Goal: Task Accomplishment & Management: Complete application form

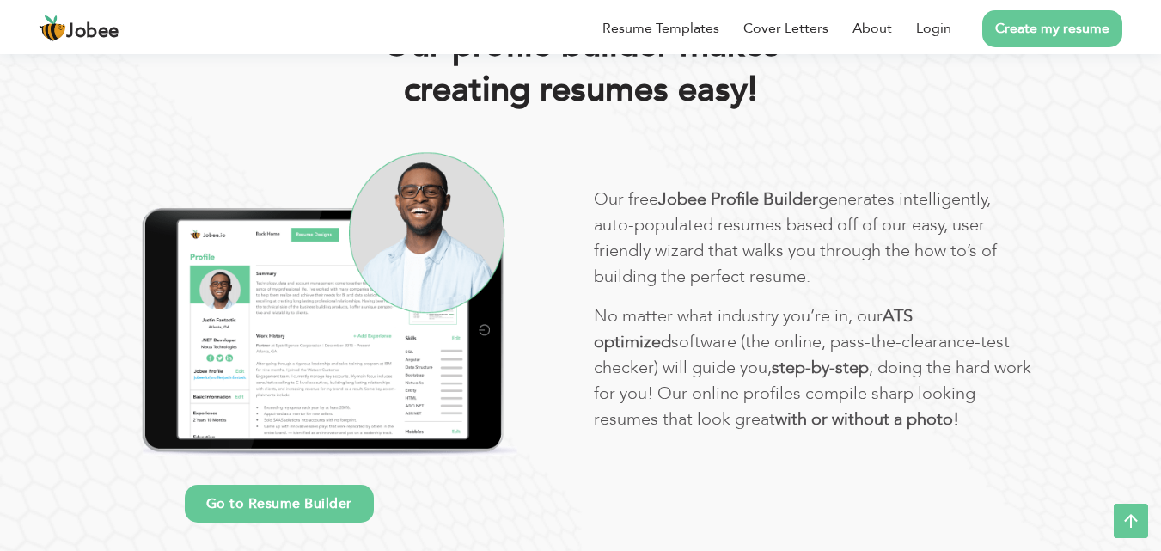
scroll to position [920, 0]
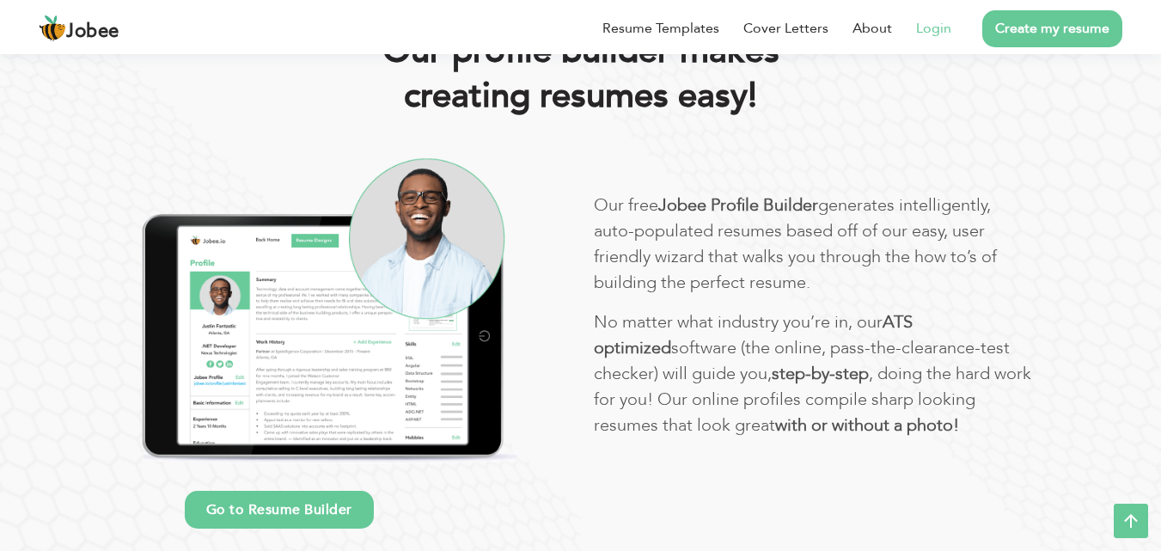
drag, startPoint x: 1085, startPoint y: 440, endPoint x: 940, endPoint y: 25, distance: 439.9
click at [875, 25] on link "Login" at bounding box center [933, 28] width 35 height 21
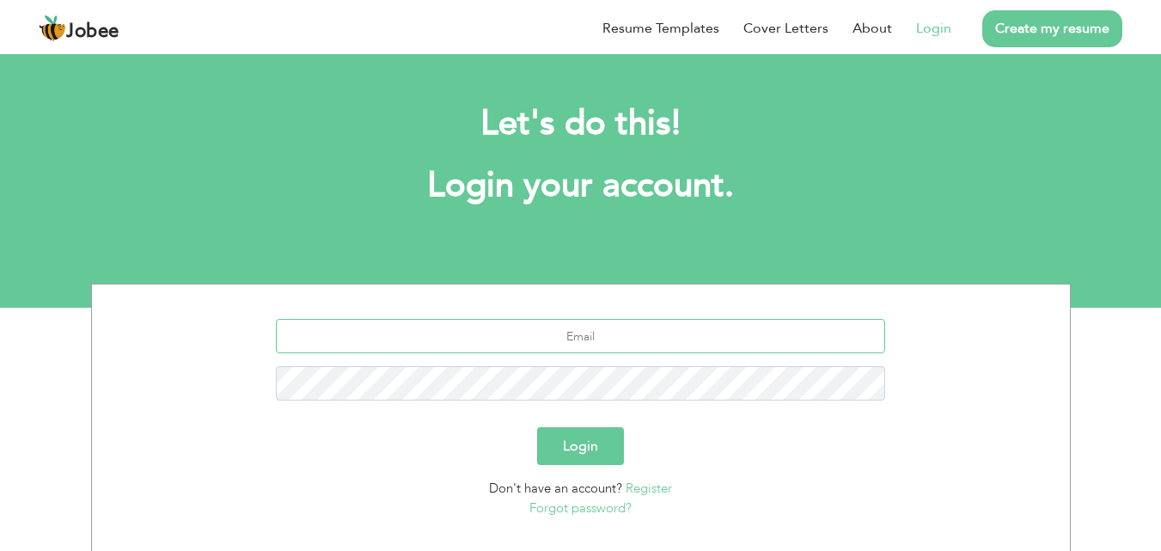
click at [646, 339] on input "text" at bounding box center [580, 336] width 609 height 34
type input "[EMAIL_ADDRESS][DOMAIN_NAME]"
click at [537, 427] on button "Login" at bounding box center [580, 446] width 87 height 38
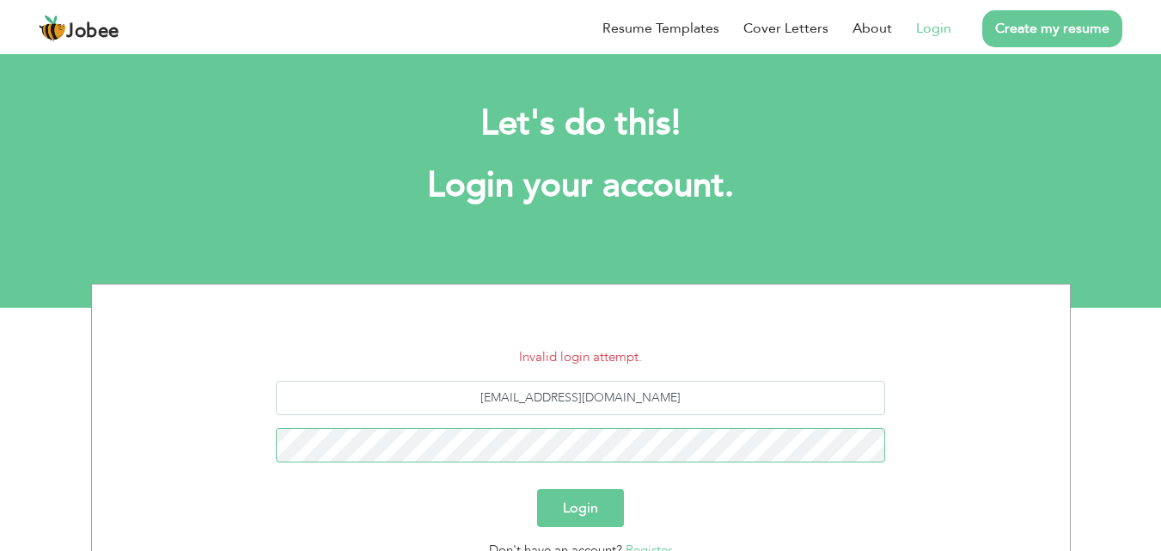
click at [537, 489] on button "Login" at bounding box center [580, 508] width 87 height 38
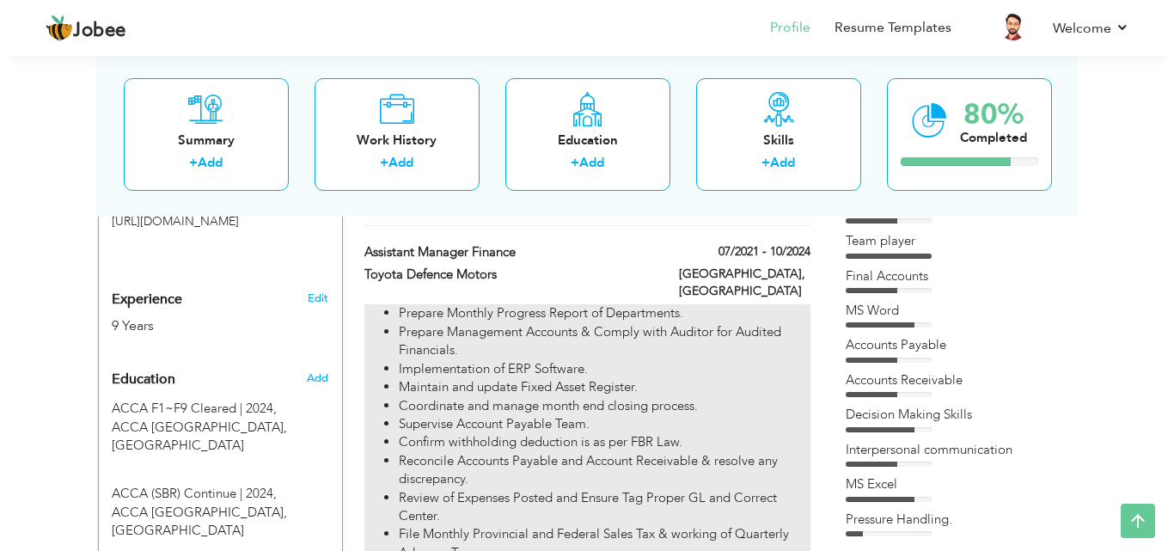
scroll to position [556, 0]
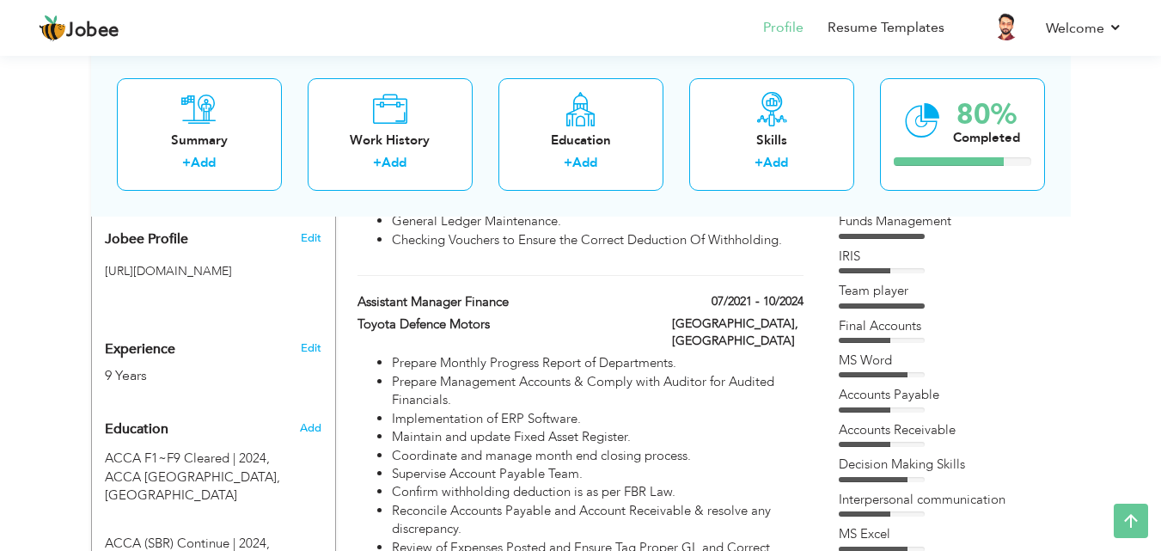
click at [1123, 21] on div "Jobee Profile Resume Templates Resume Templates Cover Letters About My Resume W…" at bounding box center [581, 29] width 1110 height 46
click at [1115, 35] on link "Welcome" at bounding box center [1084, 28] width 77 height 21
click at [402, 163] on link "Add" at bounding box center [394, 162] width 25 height 17
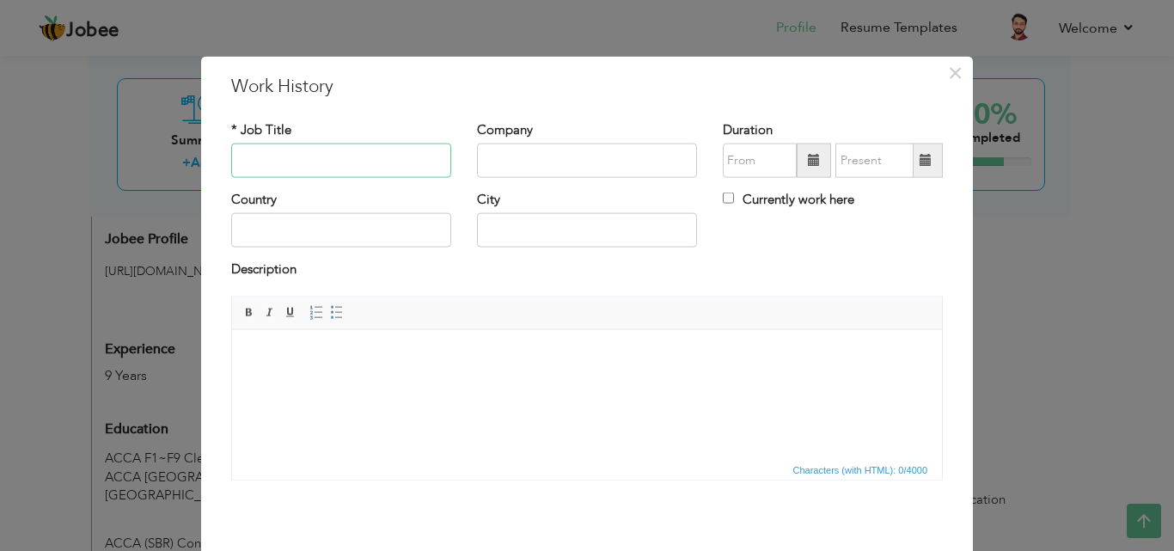
click at [401, 163] on input "text" at bounding box center [341, 161] width 220 height 34
type input "Assistant Manager Payable & Taxation"
type input "Inbox Business Technologies Ltd"
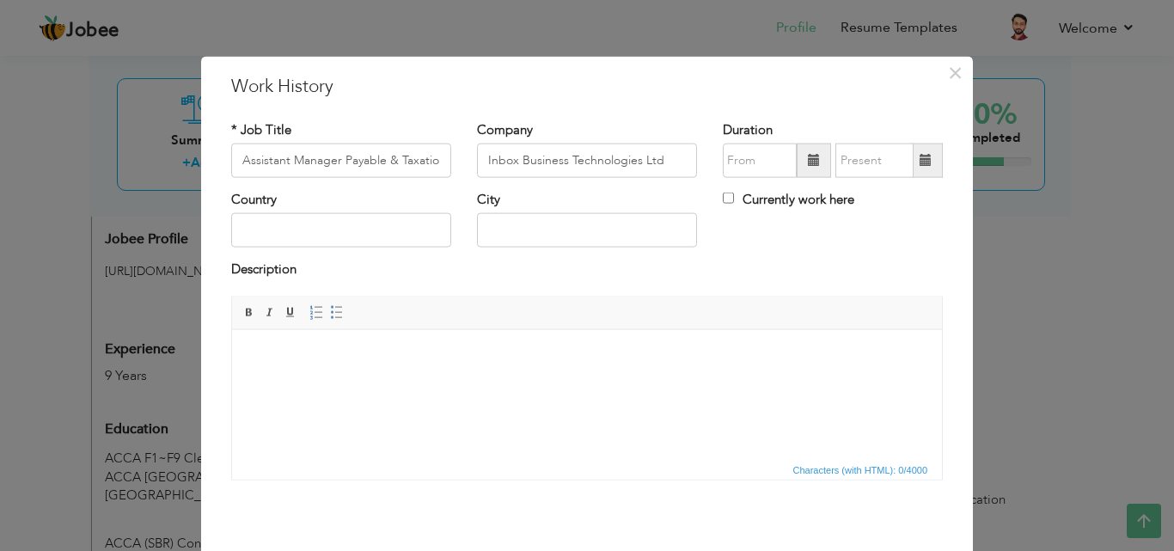
click at [808, 158] on span at bounding box center [814, 160] width 12 height 12
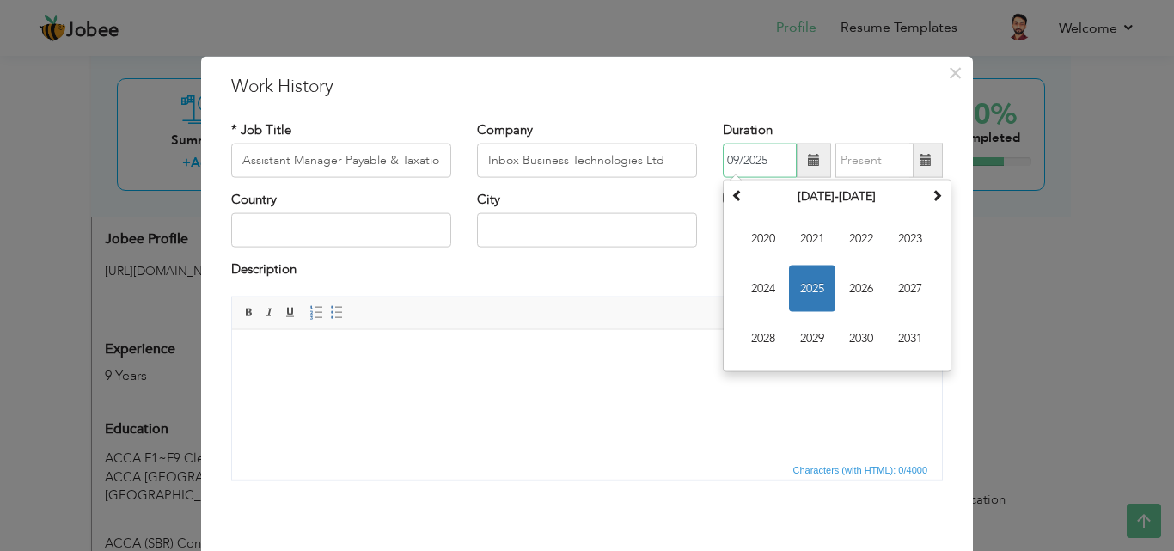
click at [800, 276] on span "2025" at bounding box center [812, 289] width 46 height 46
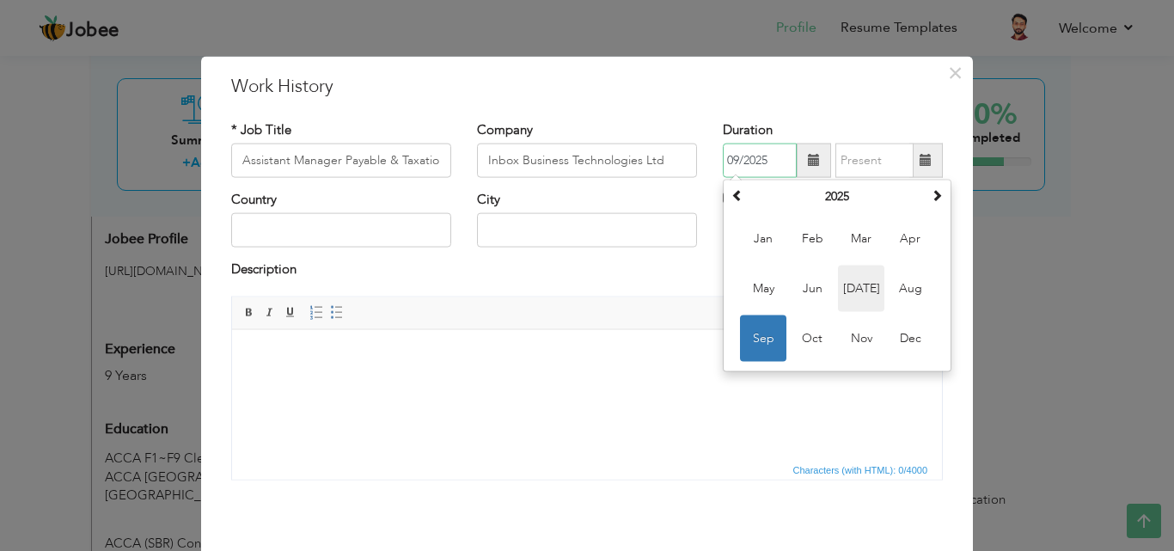
click at [851, 293] on span "Jul" at bounding box center [861, 289] width 46 height 46
type input "07/2025"
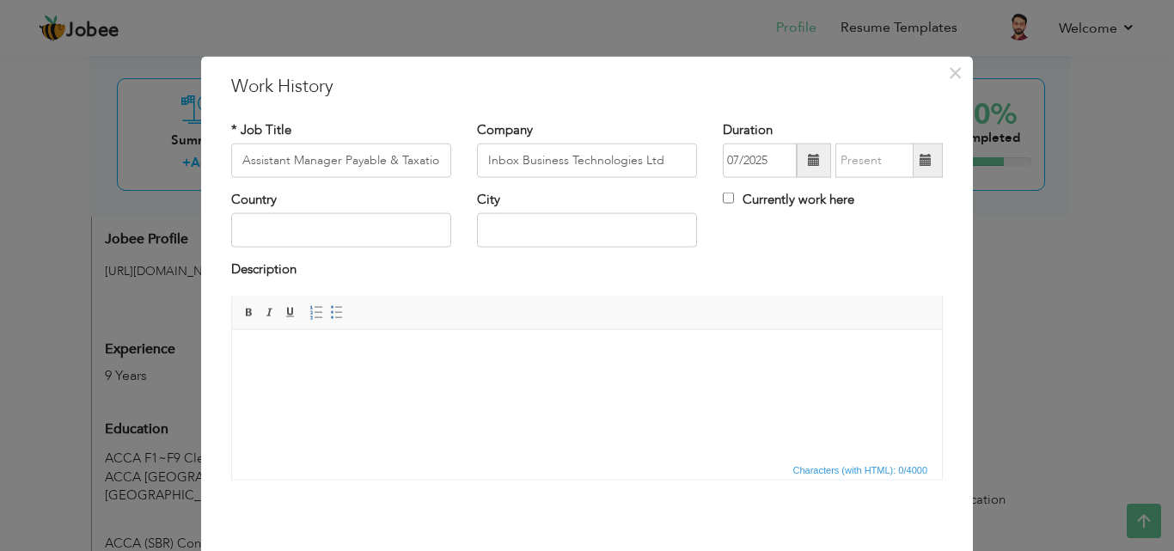
click at [736, 201] on label "Currently work here" at bounding box center [789, 200] width 132 height 18
click at [734, 201] on input "Currently work here" at bounding box center [728, 198] width 11 height 11
checkbox input "true"
click at [428, 230] on input "text" at bounding box center [341, 230] width 220 height 34
type input "[GEOGRAPHIC_DATA]"
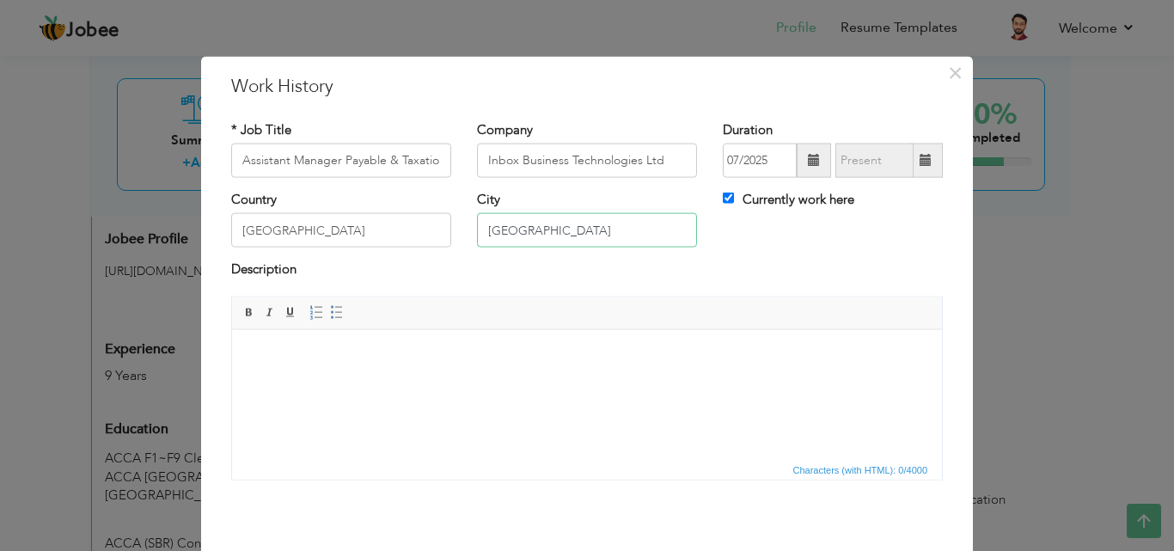
type input "[GEOGRAPHIC_DATA]"
click at [414, 382] on html at bounding box center [587, 355] width 710 height 52
paste body
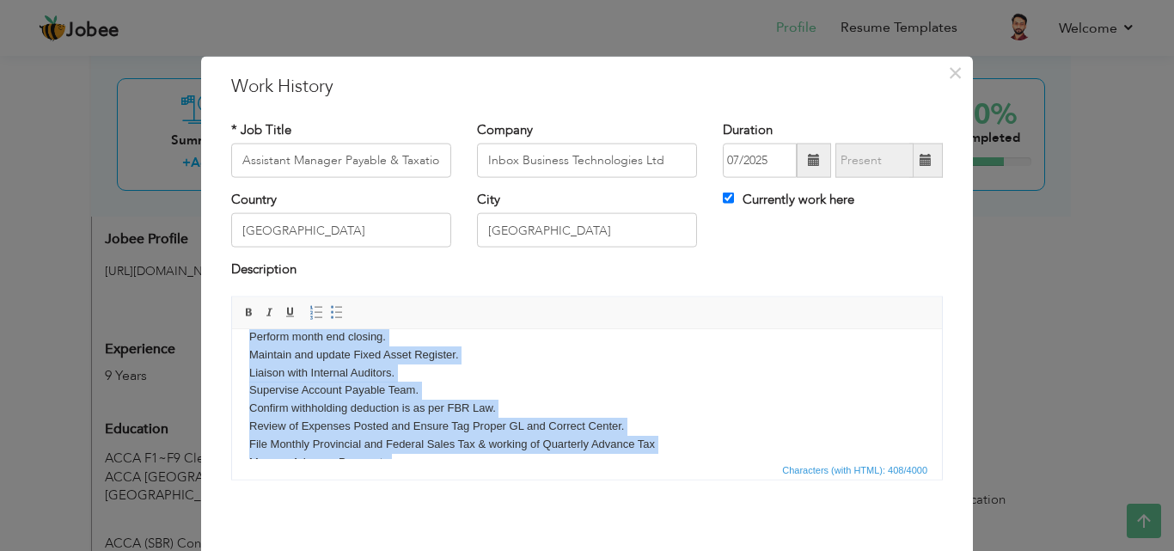
scroll to position [46, 0]
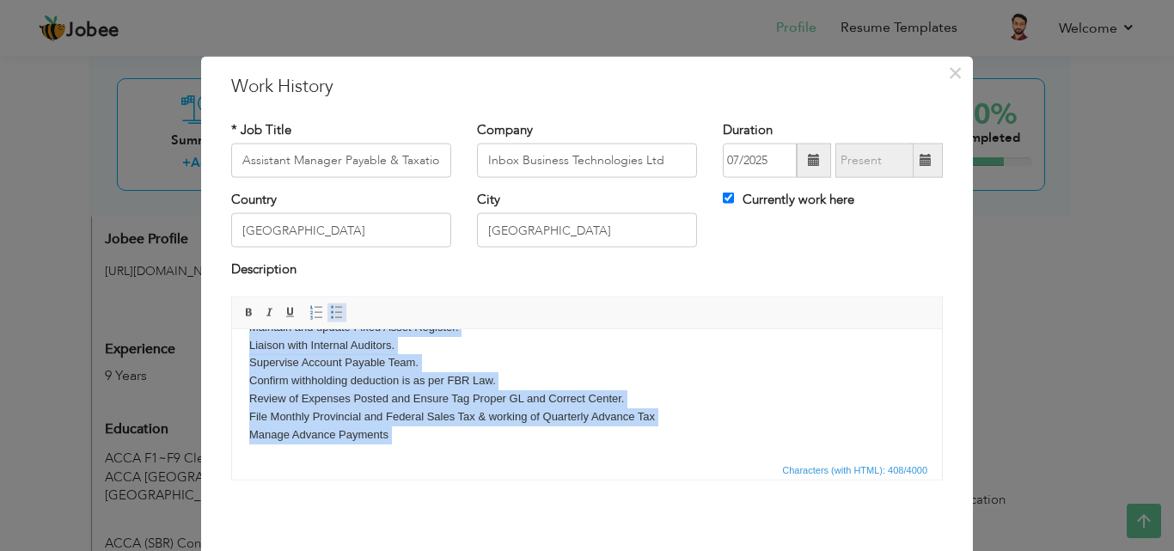
click at [328, 320] on link "Insert/Remove Bulleted List" at bounding box center [337, 312] width 19 height 19
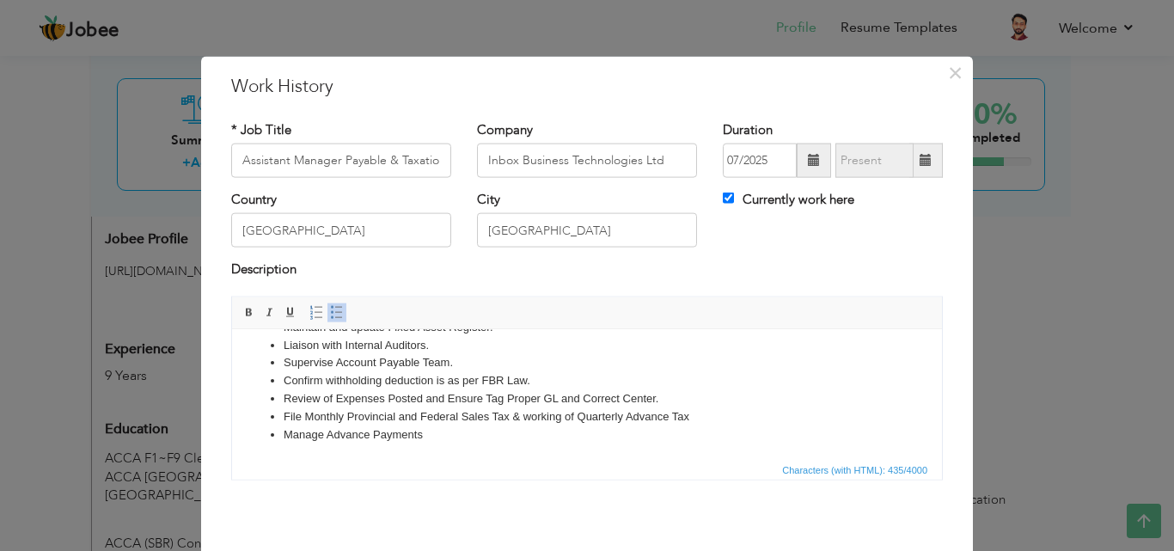
click at [530, 356] on li "Supervise Account Payable Team." at bounding box center [587, 362] width 607 height 18
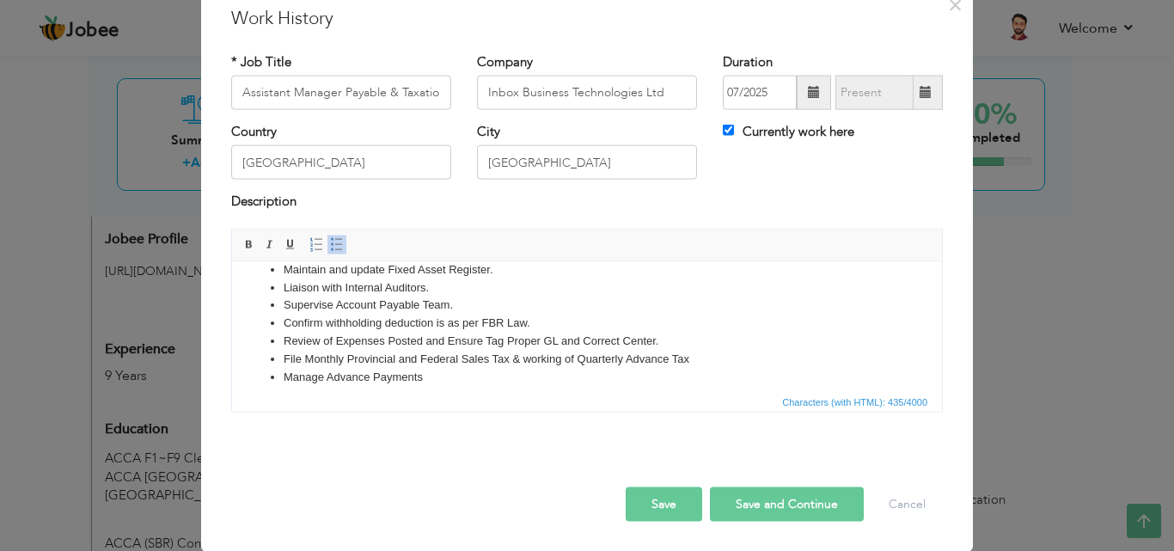
scroll to position [19, 0]
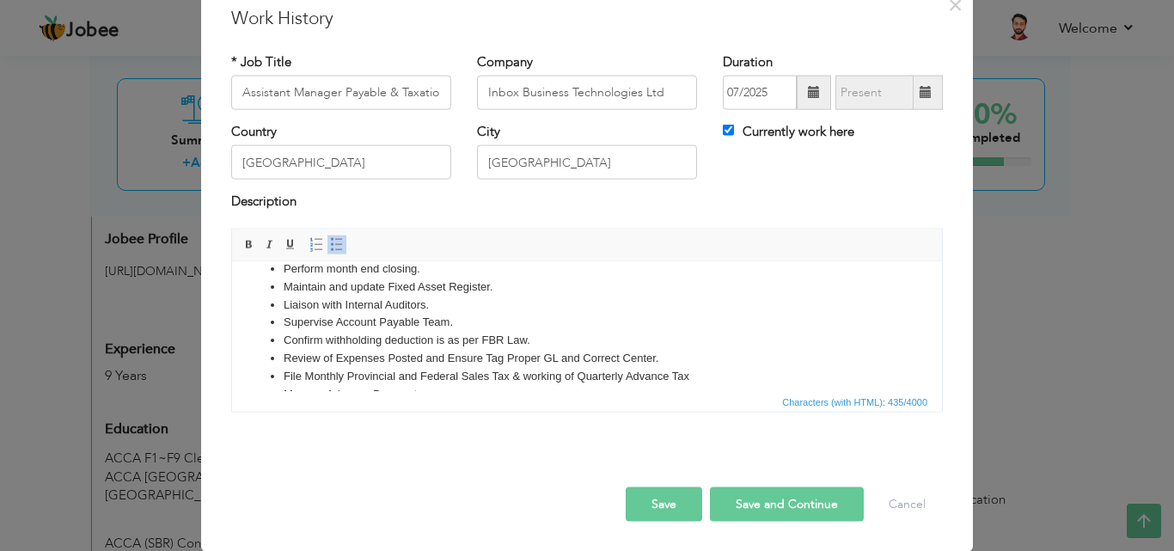
click at [632, 493] on button "Save" at bounding box center [664, 504] width 77 height 34
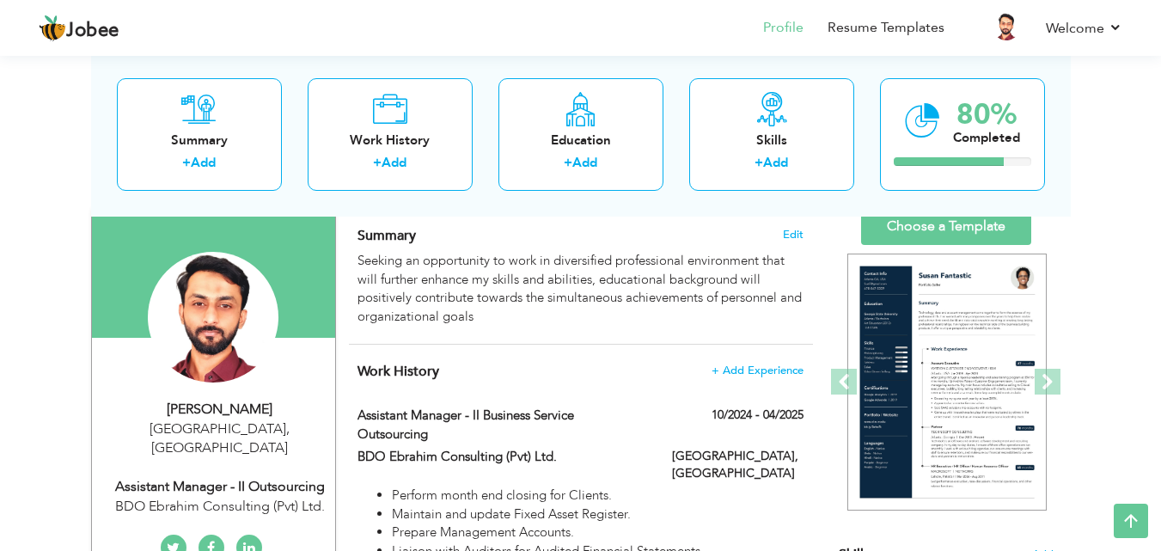
scroll to position [0, 0]
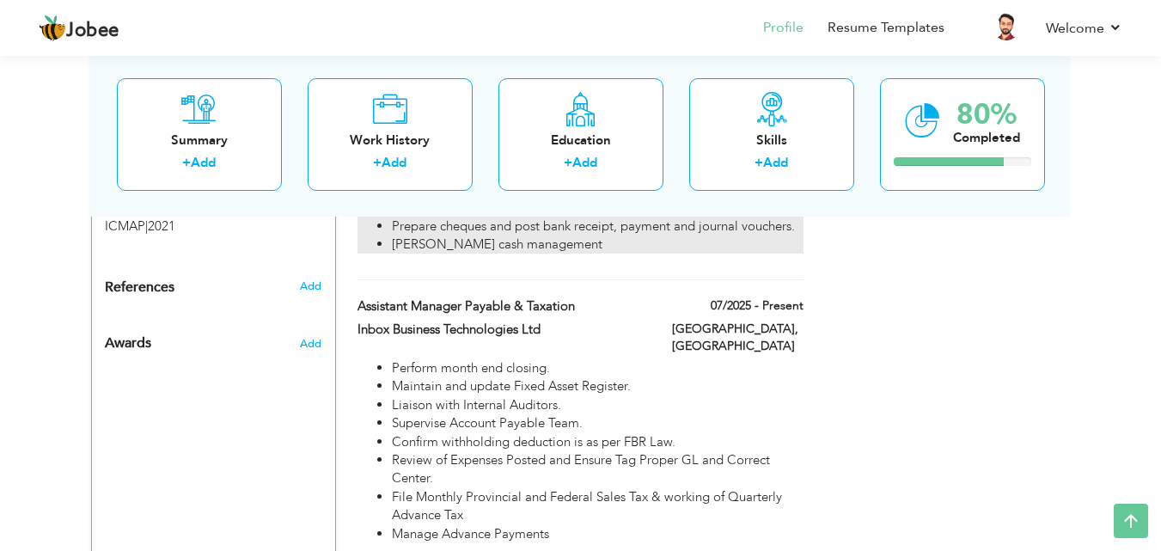
scroll to position [1528, 0]
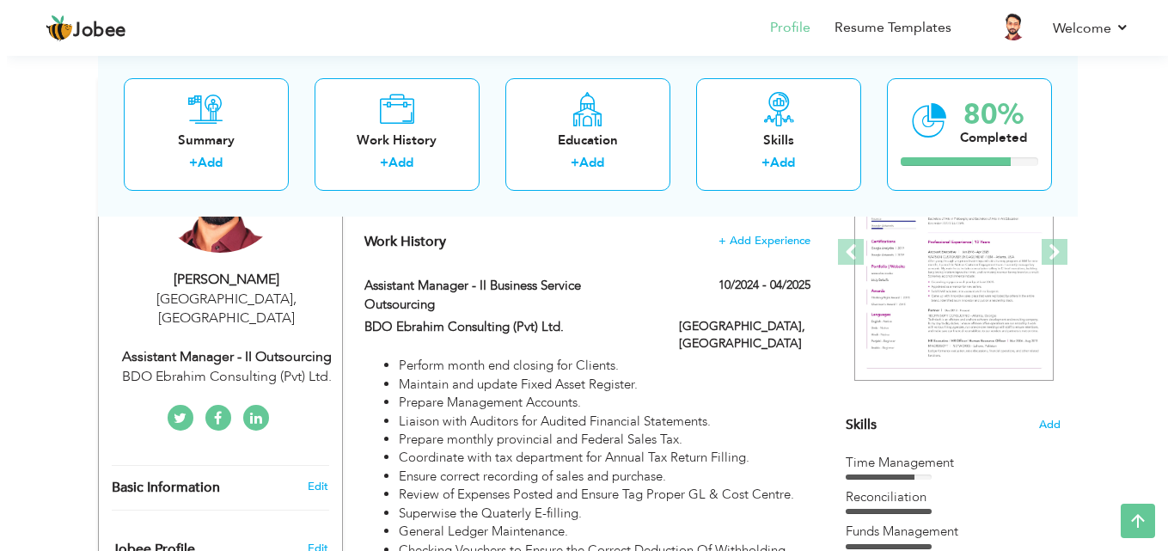
scroll to position [275, 0]
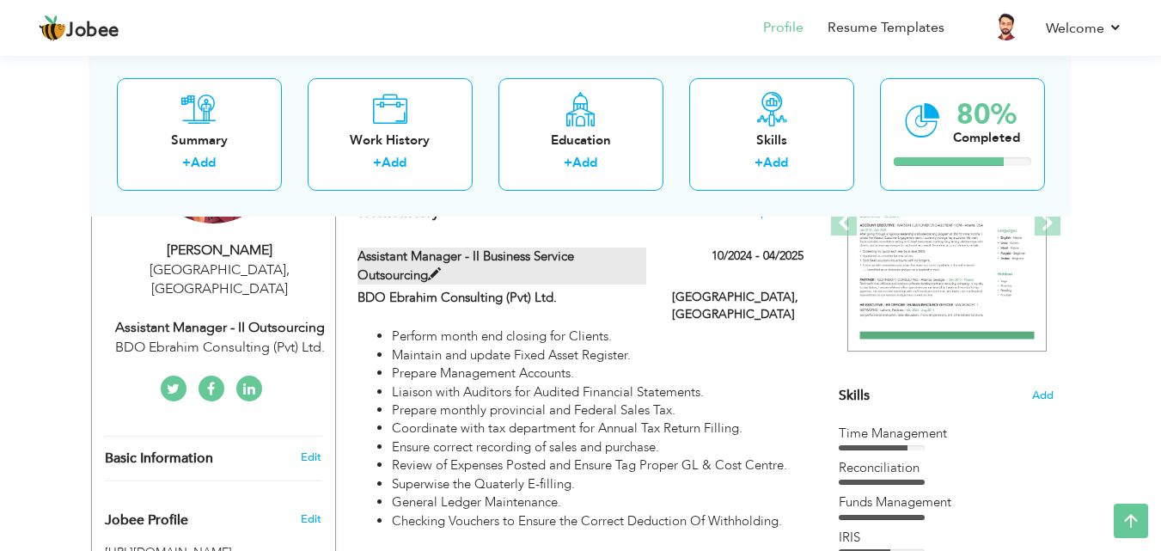
click at [433, 276] on span at bounding box center [434, 274] width 13 height 13
type input "Assistant Manager - II Business Service Outsourcing"
type input "BDO Ebrahim Consulting (Pvt) Ltd."
type input "10/2024"
type input "04/2025"
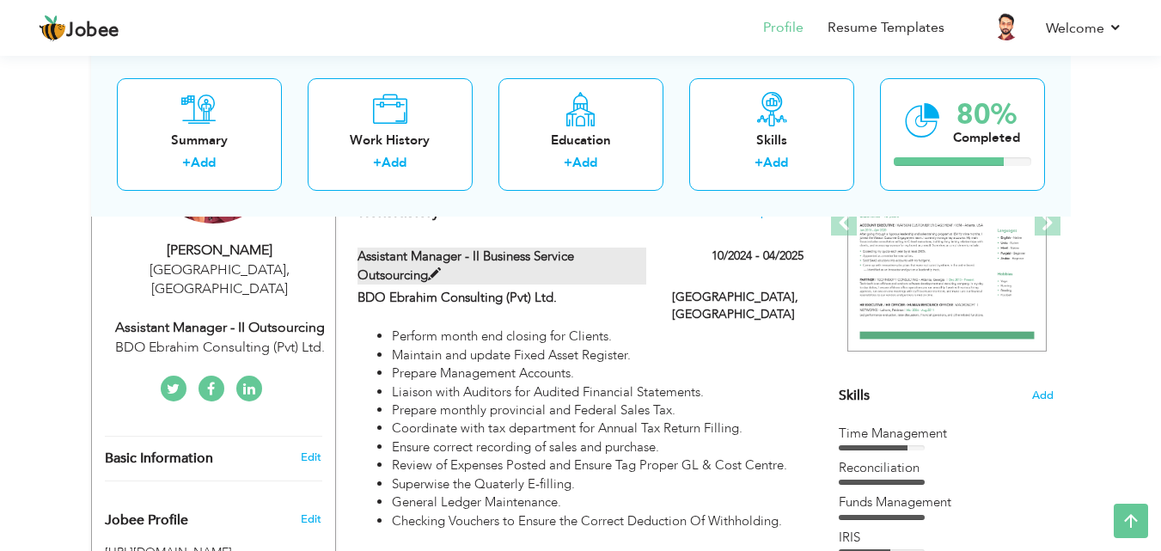
checkbox input "false"
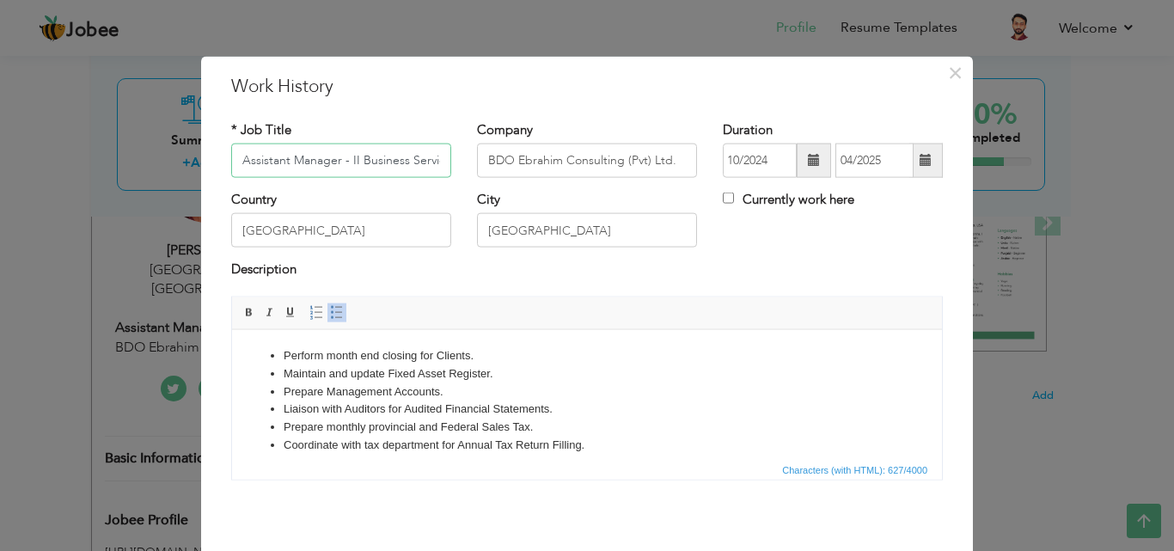
scroll to position [0, 77]
click at [948, 67] on span "×" at bounding box center [955, 72] width 15 height 31
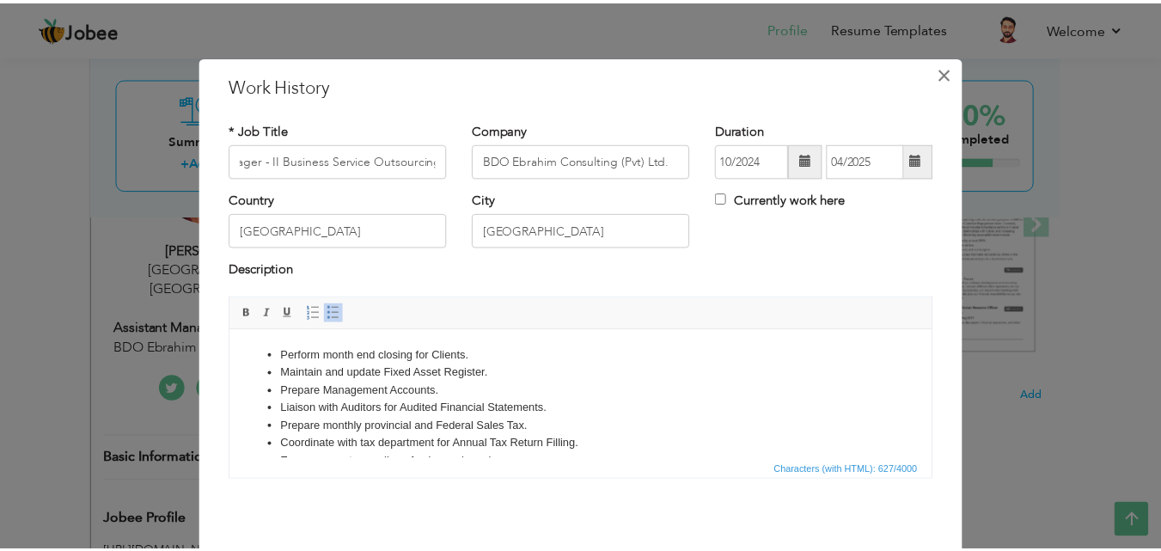
scroll to position [0, 0]
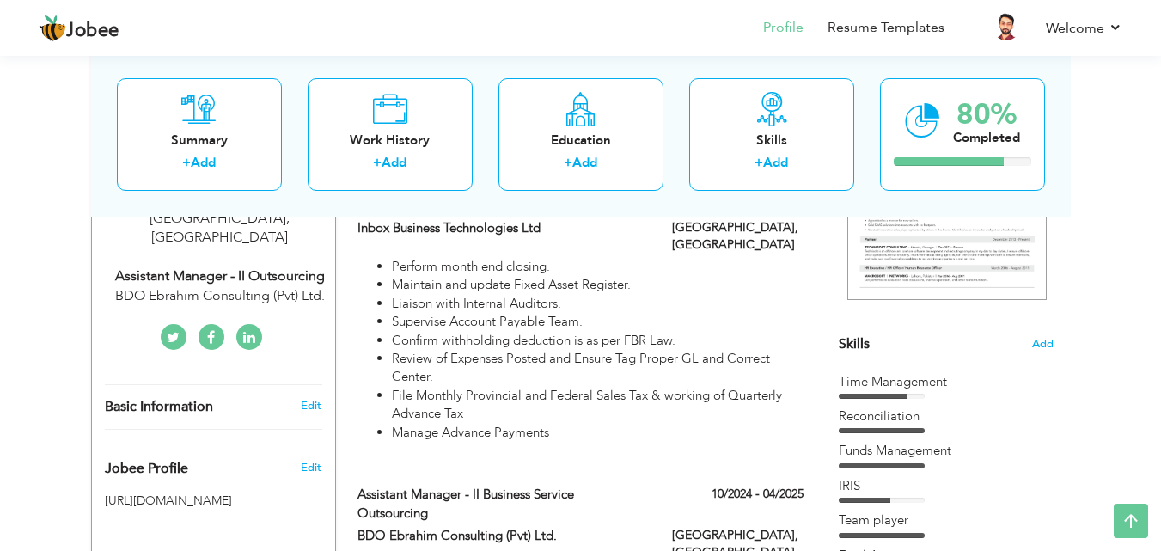
scroll to position [329, 0]
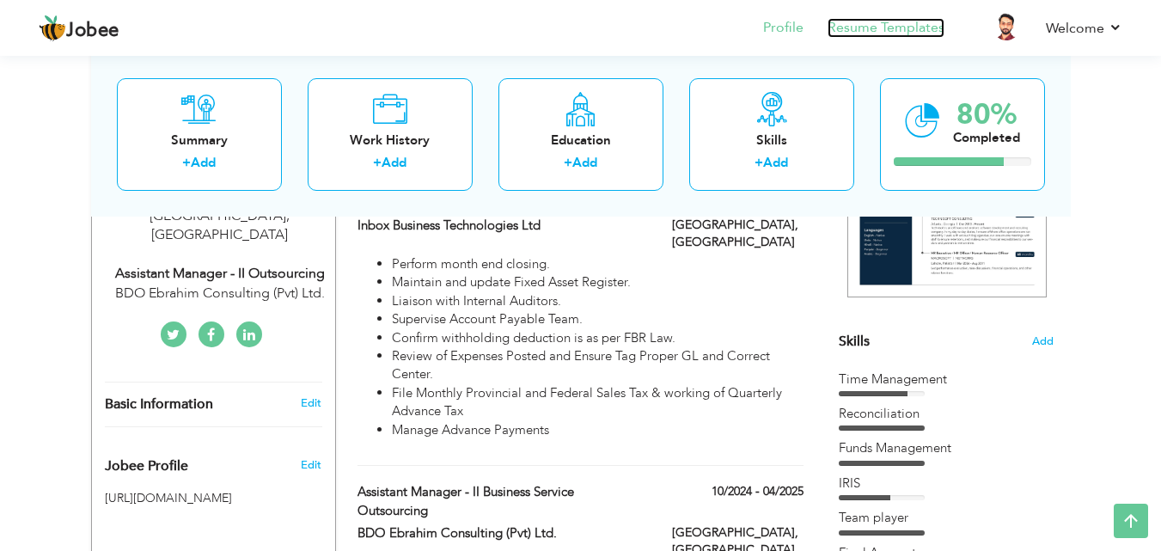
click at [849, 20] on link "Resume Templates" at bounding box center [886, 28] width 117 height 20
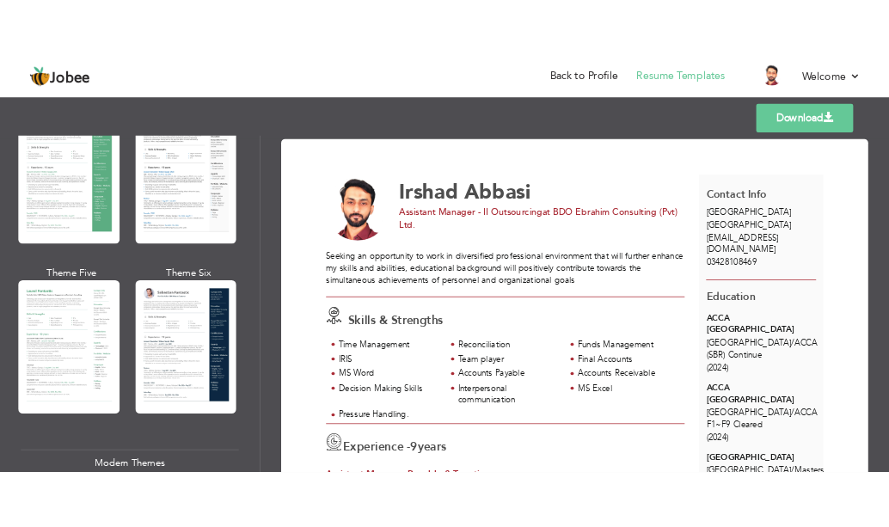
scroll to position [394, 0]
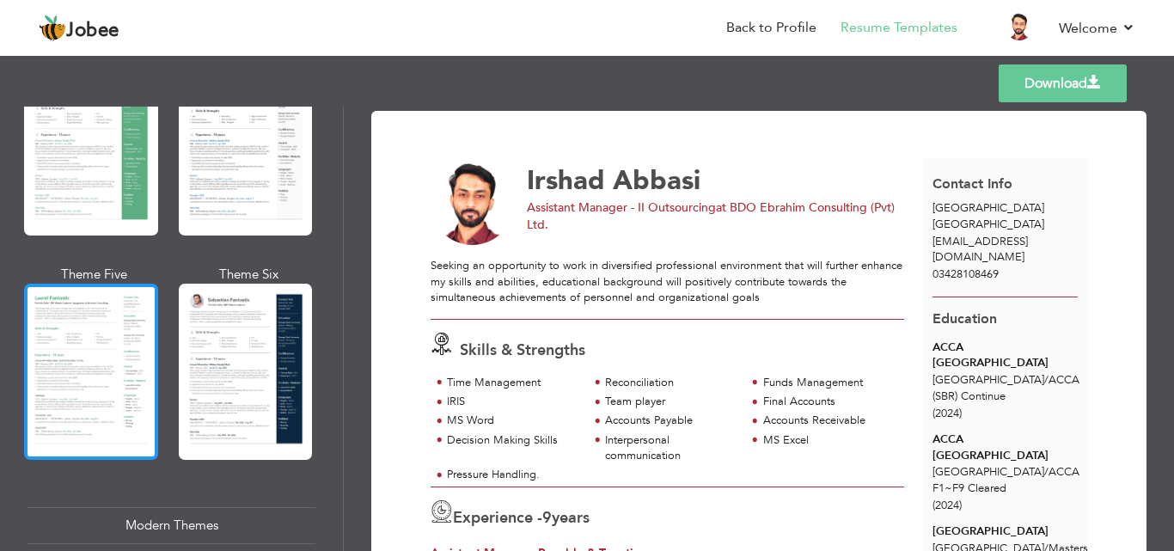
click at [73, 377] on div at bounding box center [91, 372] width 134 height 176
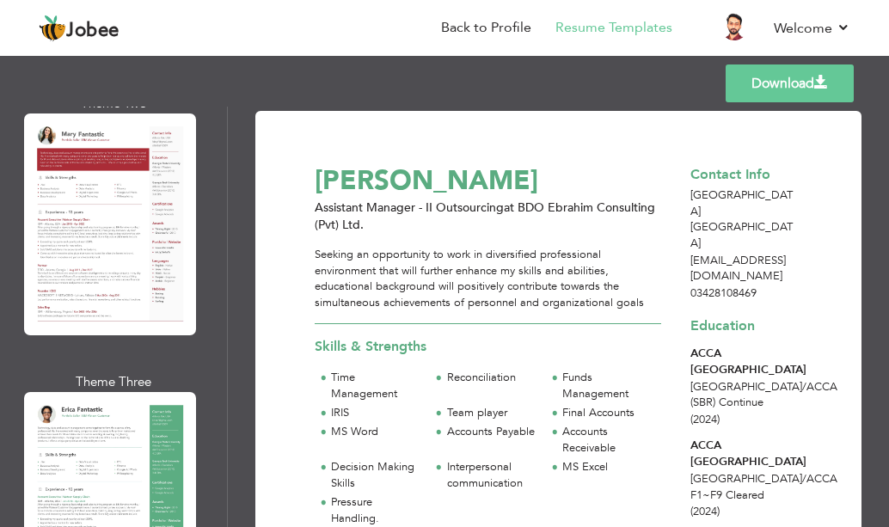
click at [755, 80] on link "Download" at bounding box center [790, 83] width 128 height 38
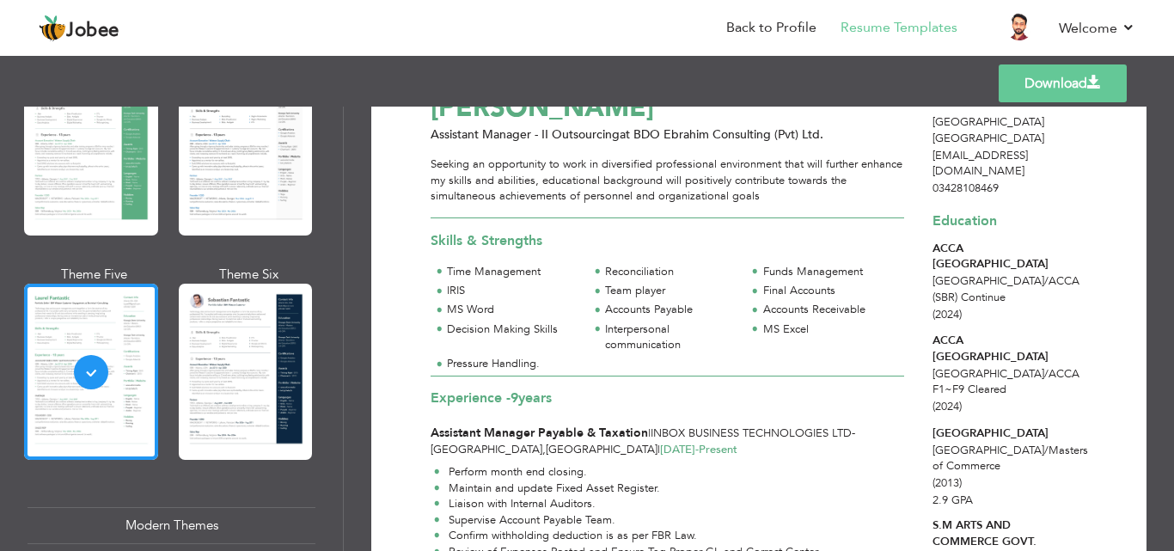
scroll to position [0, 0]
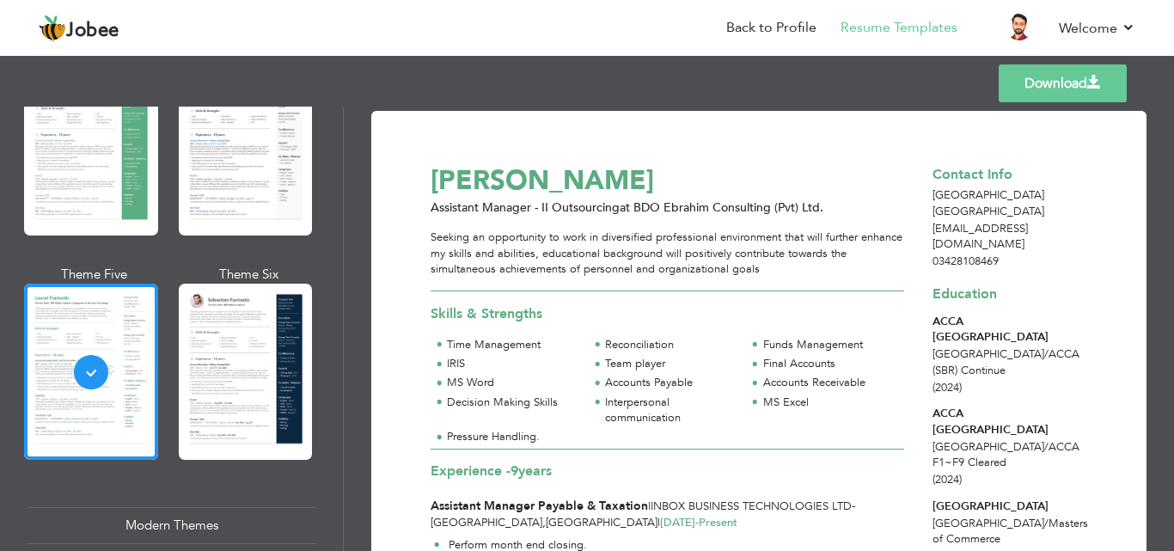
click at [703, 200] on span "at BDO Ebrahim Consulting (Pvt) Ltd." at bounding box center [722, 207] width 204 height 16
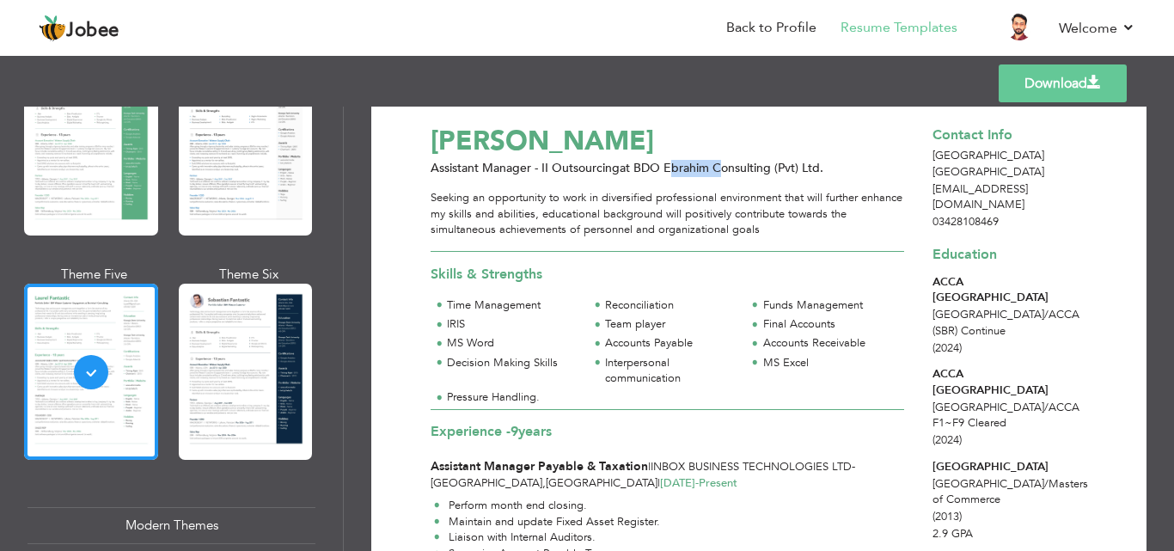
scroll to position [43, 0]
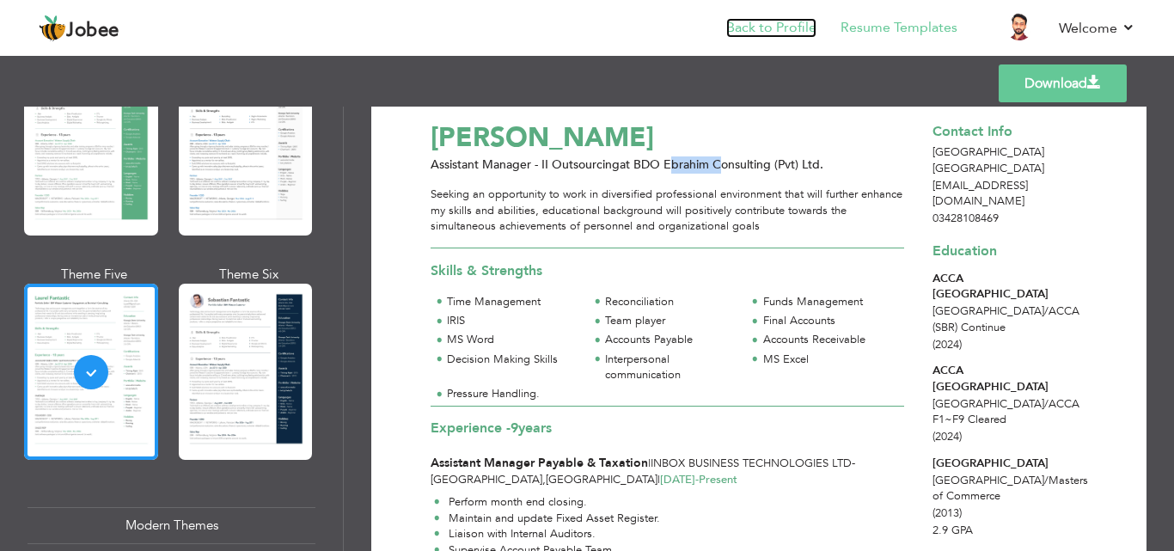
click at [767, 27] on link "Back to Profile" at bounding box center [771, 28] width 90 height 20
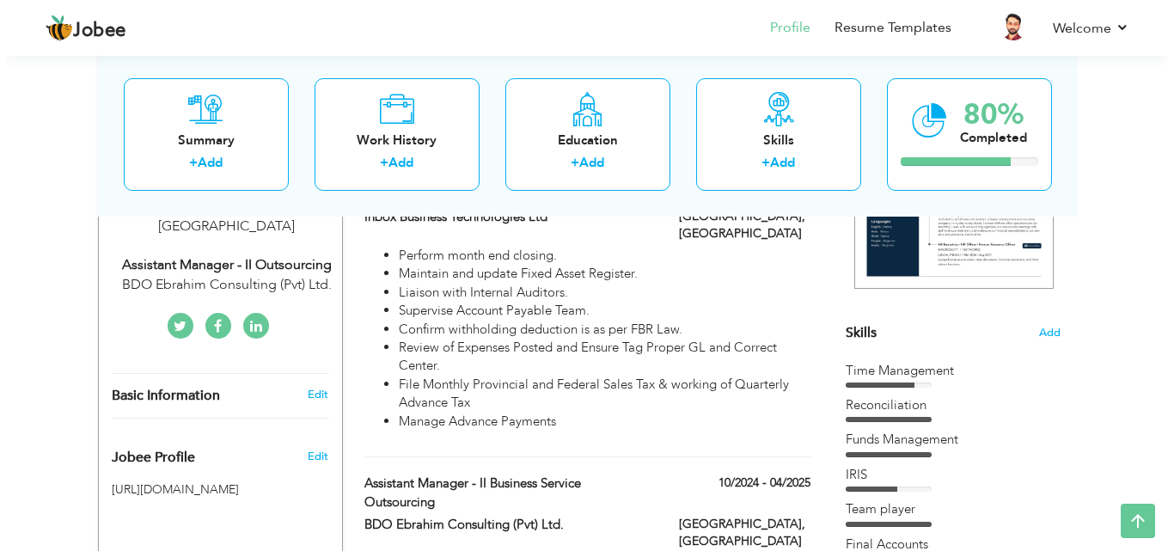
scroll to position [298, 0]
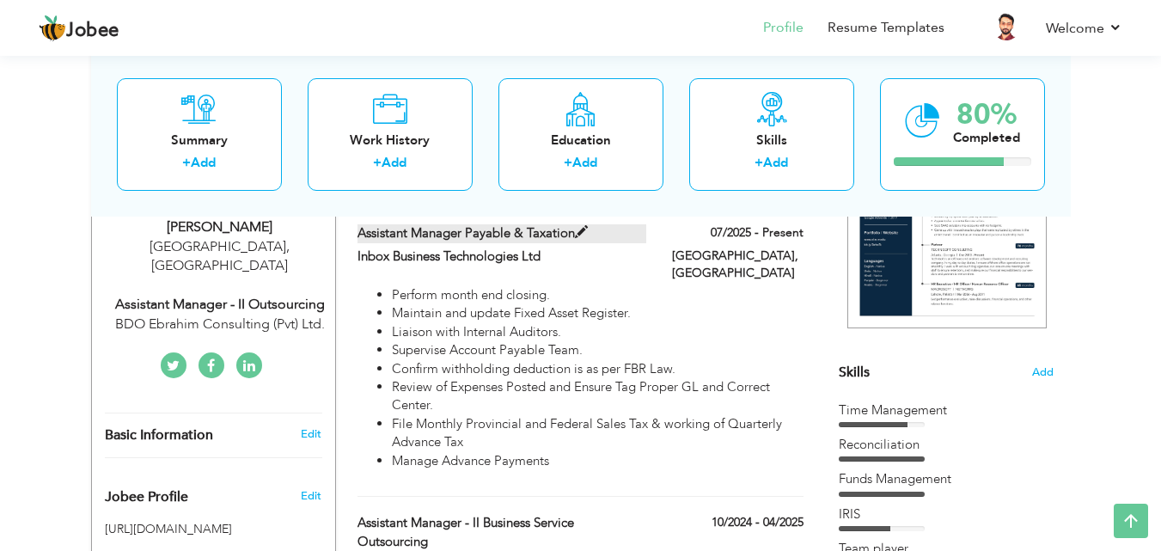
click at [575, 234] on span at bounding box center [581, 232] width 13 height 13
type input "Assistant Manager Payable & Taxation"
type input "Inbox Business Technologies Ltd"
type input "07/2025"
type input "Pakistan"
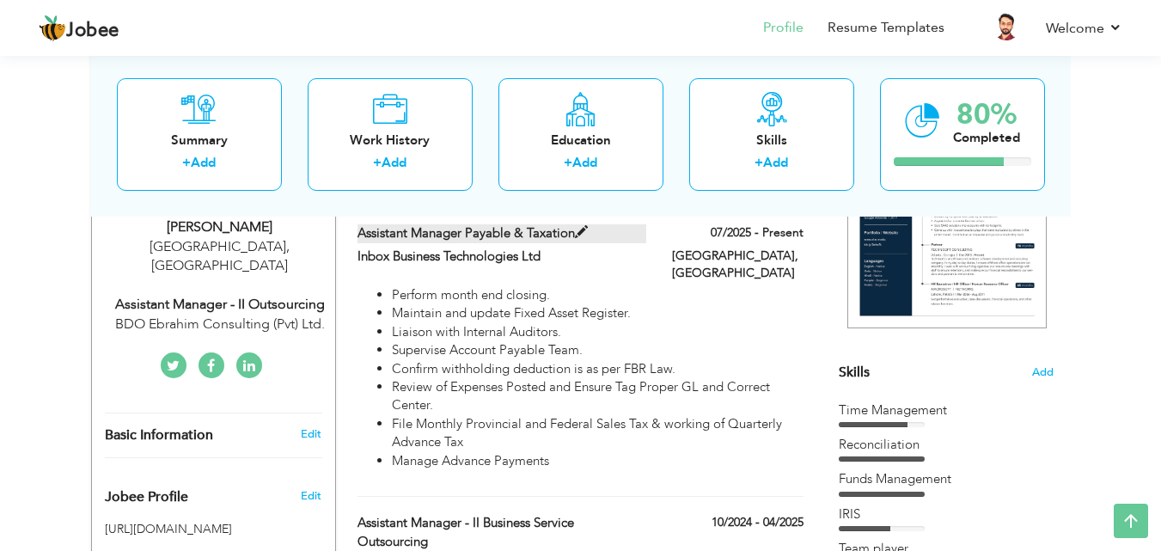
type input "Karachi"
checkbox input "true"
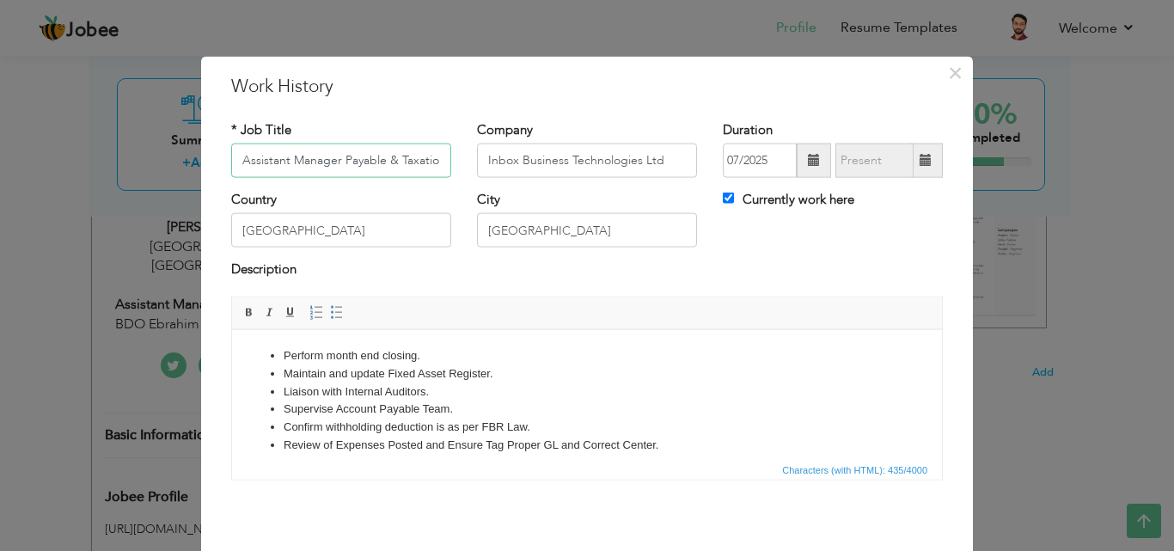
scroll to position [0, 5]
click at [370, 158] on input "Assistant Manager Payable & Taxation" at bounding box center [341, 161] width 220 height 34
type input "Assistant Manager Payables & Taxation"
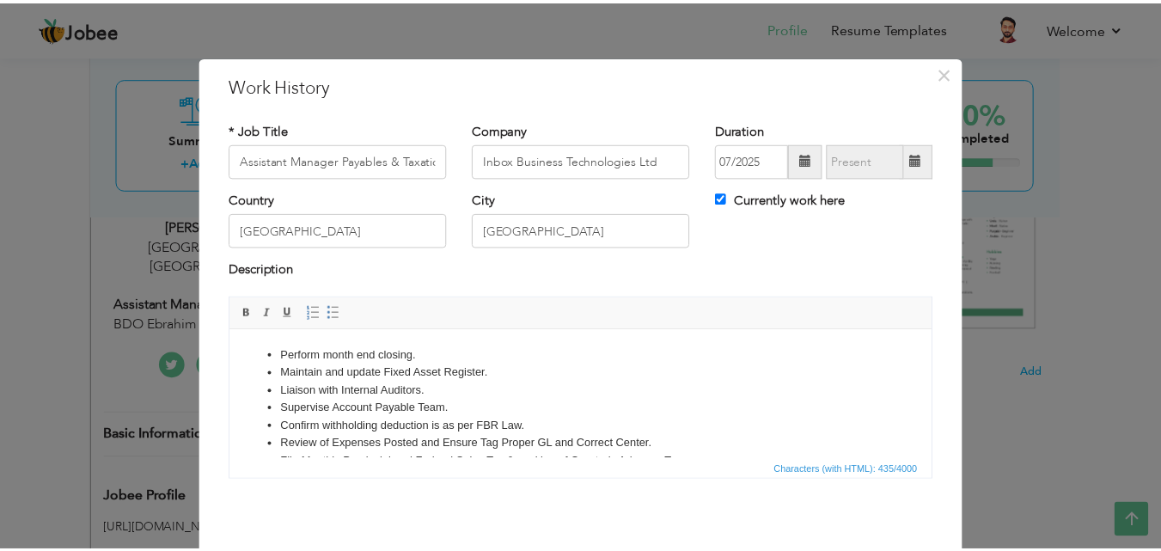
scroll to position [68, 0]
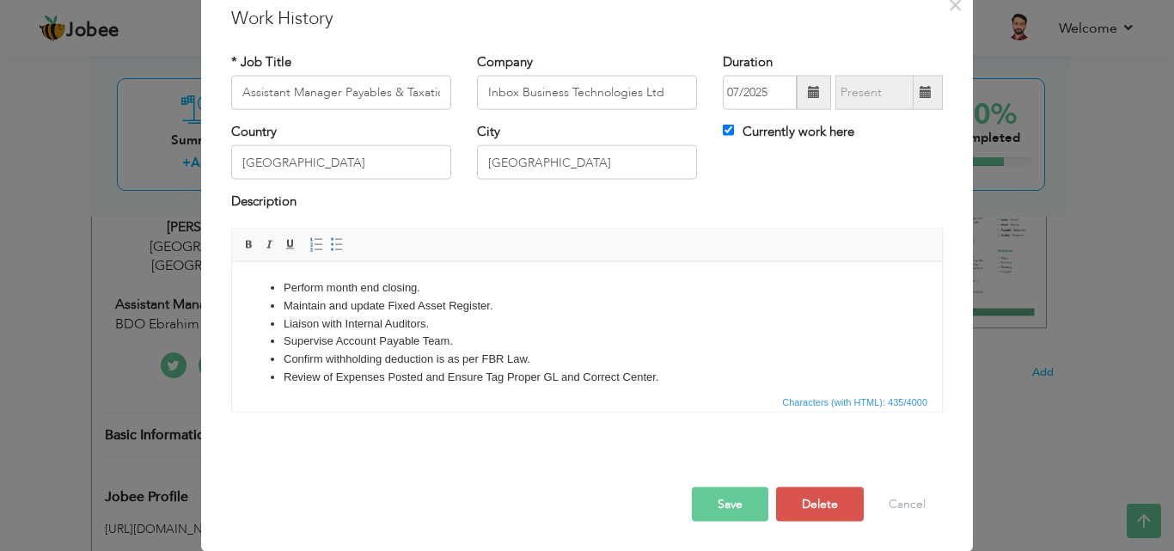
click at [731, 499] on button "Save" at bounding box center [730, 504] width 77 height 34
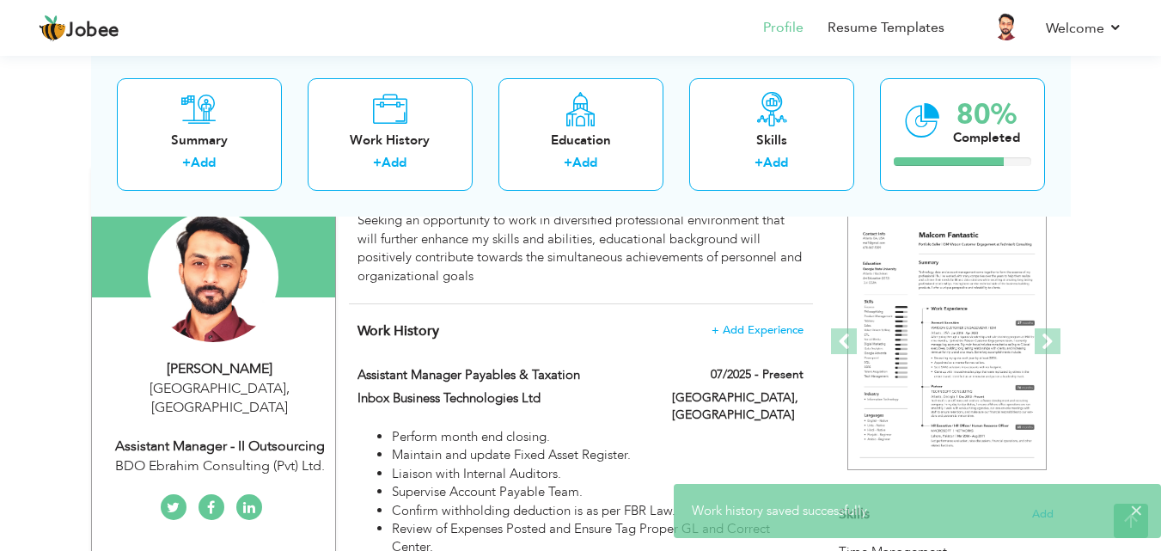
scroll to position [0, 0]
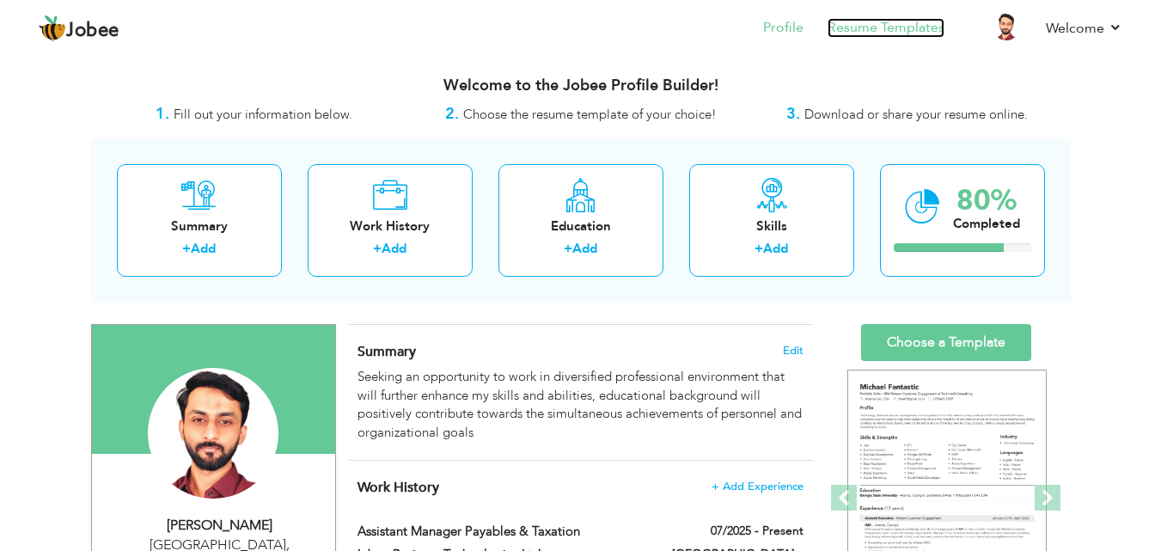
click at [903, 32] on link "Resume Templates" at bounding box center [886, 28] width 117 height 20
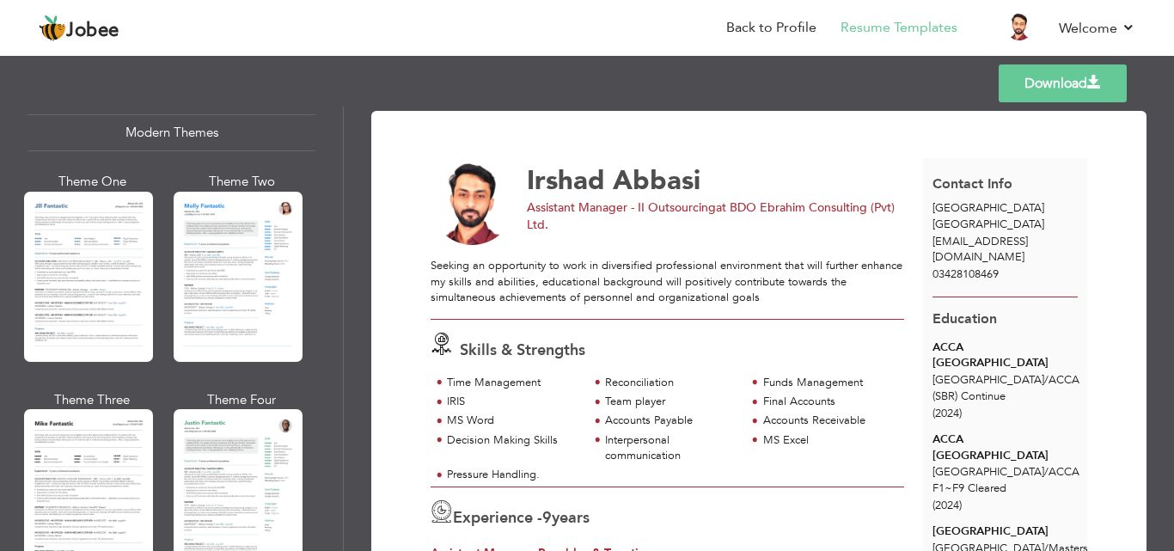
scroll to position [794, 0]
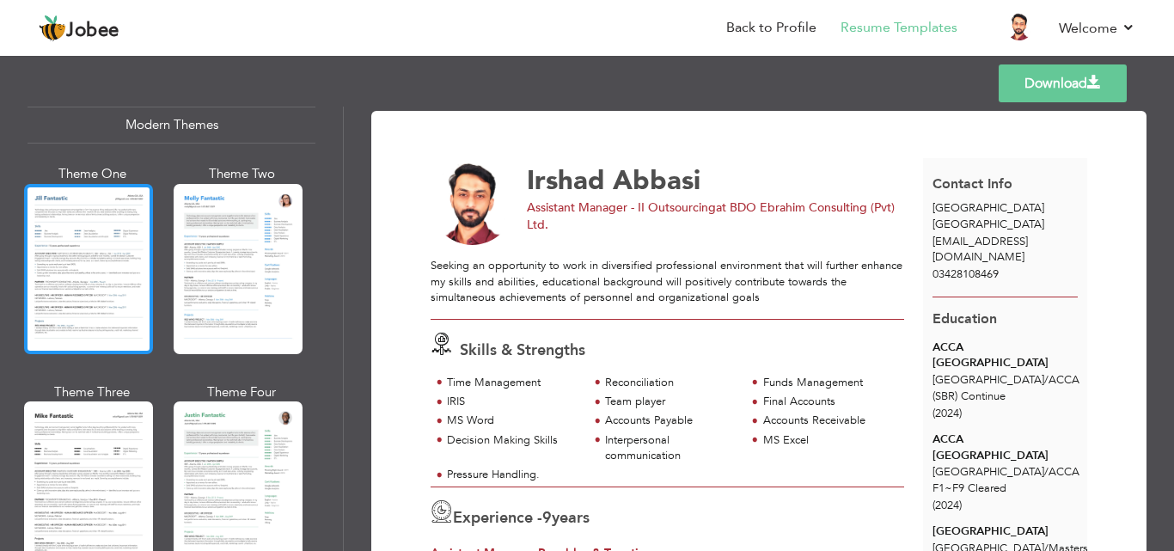
click at [107, 209] on div at bounding box center [88, 269] width 129 height 170
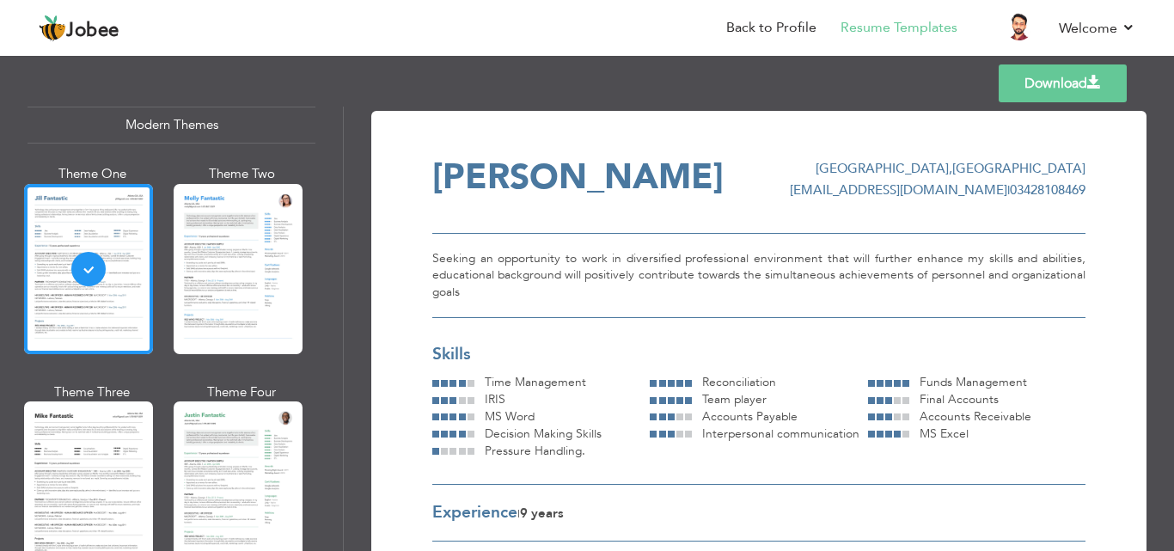
drag, startPoint x: 343, startPoint y: 232, endPoint x: 335, endPoint y: 174, distance: 59.0
click at [335, 174] on div "Professional Themes Theme One Theme Two Theme Three Theme Four Theme Five" at bounding box center [172, 329] width 344 height 444
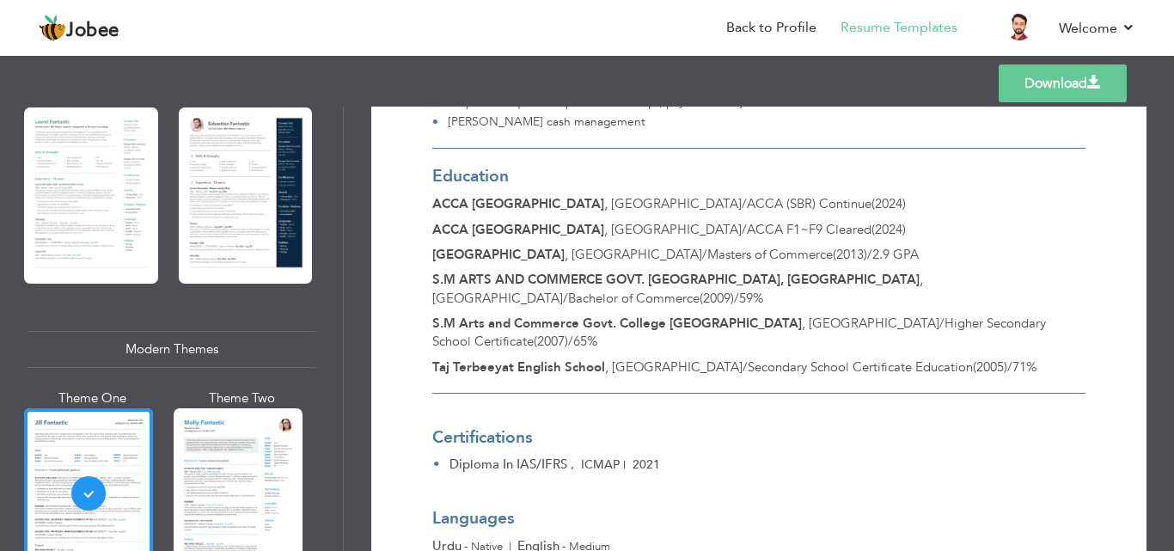
scroll to position [481, 0]
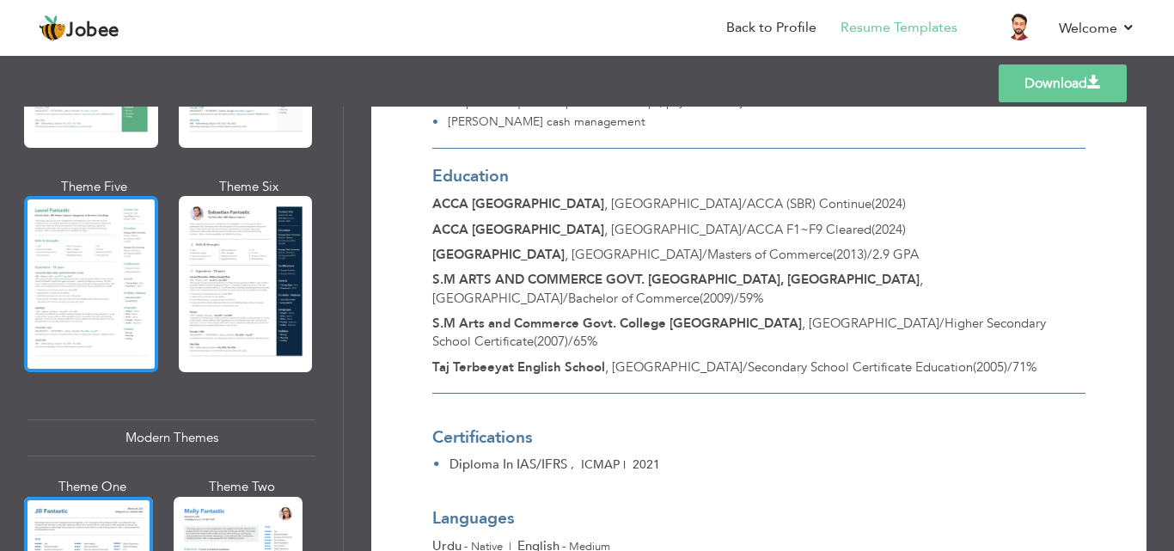
click at [119, 231] on div at bounding box center [91, 284] width 134 height 176
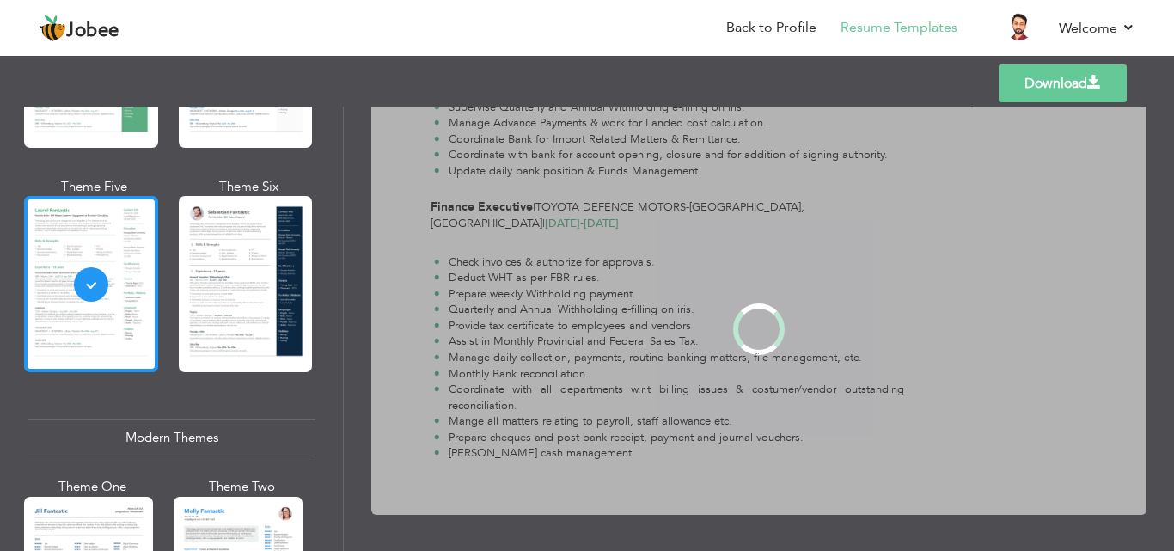
scroll to position [0, 0]
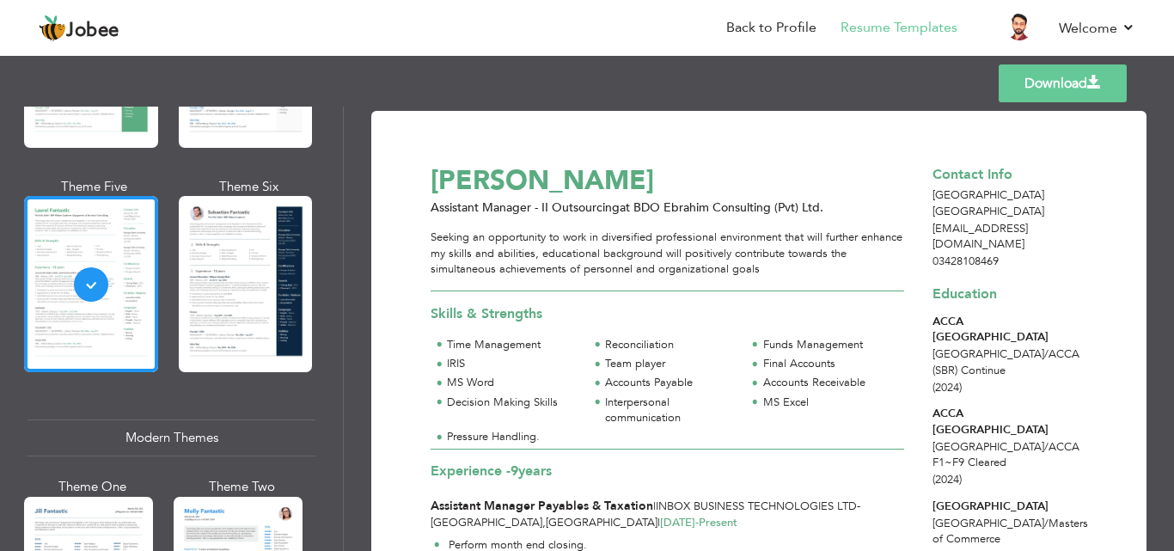
click at [479, 294] on div "Skills & Strengths Time Management Reconciliation Funds Management" at bounding box center [667, 369] width 493 height 157
click at [1096, 89] on span at bounding box center [1094, 83] width 14 height 14
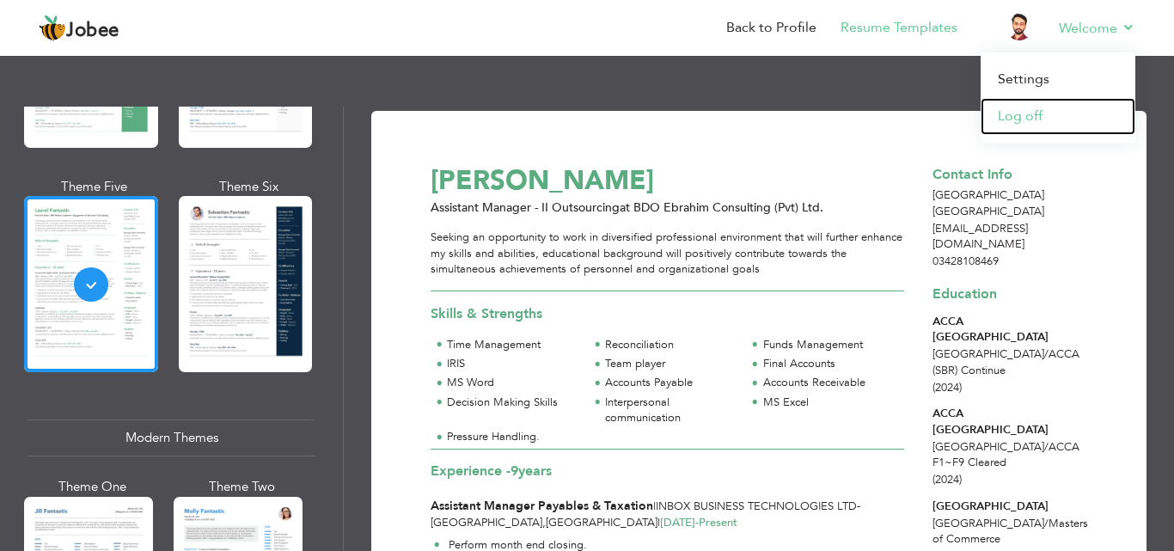
click at [1027, 118] on link "Log off" at bounding box center [1058, 116] width 155 height 37
